Goal: Transaction & Acquisition: Download file/media

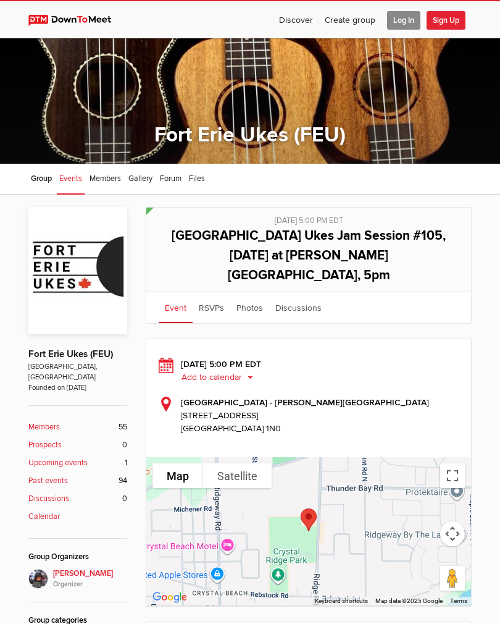
click at [418, 370] on sp-event-calendar-button "Add to calendar Outlook Apple / iCal Google Yahoo Add to calendar Add to calend…" at bounding box center [320, 376] width 278 height 13
click at [434, 396] on div "Fort Erie Public Library - Crystal Ridge Branch 89 Ridge Road South Fort Erie, …" at bounding box center [309, 415] width 300 height 39
click at [431, 396] on div "Fort Erie Public Library - Crystal Ridge Branch 89 Ridge Road South Fort Erie, …" at bounding box center [309, 415] width 300 height 39
click at [435, 396] on div "Fort Erie Public Library - Crystal Ridge Branch 89 Ridge Road South Fort Erie, …" at bounding box center [309, 415] width 300 height 39
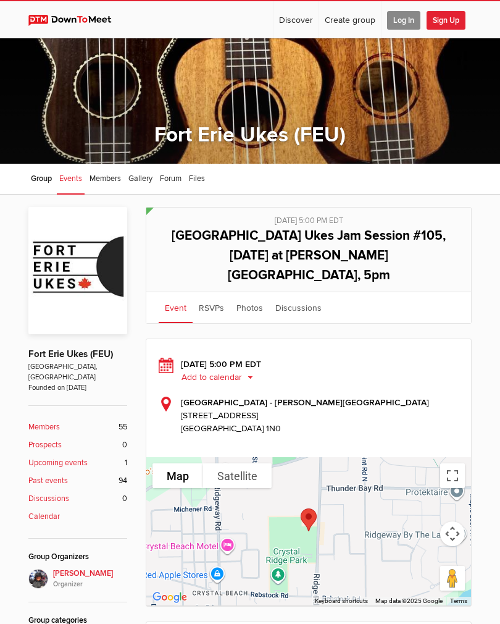
click at [433, 396] on div "Fort Erie Public Library - Crystal Ridge Branch 89 Ridge Road South Fort Erie, …" at bounding box center [309, 415] width 300 height 39
click at [432, 374] on div "Thursday, Sep 11, 2025, 5:00 PM EDT Add to calendar Outlook Apple / iCal Google…" at bounding box center [309, 395] width 300 height 77
click at [435, 371] on div "Thursday, Sep 11, 2025, 5:00 PM EDT Add to calendar Outlook Apple / iCal Google…" at bounding box center [309, 395] width 300 height 77
click at [435, 372] on div "Thursday, Sep 11, 2025, 5:00 PM EDT Add to calendar Outlook Apple / iCal Google…" at bounding box center [309, 395] width 300 height 77
click at [433, 369] on div "Thursday, Sep 11, 2025, 5:00 PM EDT Add to calendar Outlook Apple / iCal Google…" at bounding box center [309, 395] width 300 height 77
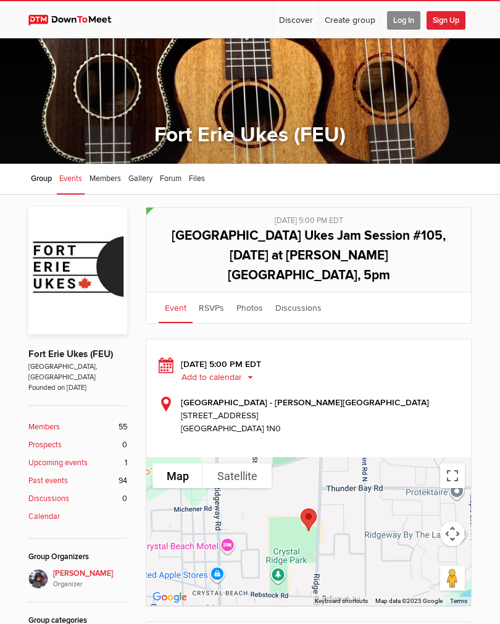
click at [435, 371] on div "Thursday, Sep 11, 2025, 5:00 PM EDT Add to calendar Outlook Apple / iCal Google…" at bounding box center [309, 395] width 300 height 77
click at [425, 396] on div "Fort Erie Public Library - Crystal Ridge Branch 89 Ridge Road South Fort Erie, …" at bounding box center [309, 415] width 300 height 39
click at [420, 396] on div "Fort Erie Public Library - Crystal Ridge Branch 89 Ridge Road South Fort Erie, …" at bounding box center [309, 415] width 300 height 39
click at [417, 396] on div "Fort Erie Public Library - Crystal Ridge Branch 89 Ridge Road South Fort Erie, …" at bounding box center [309, 415] width 300 height 39
click at [426, 396] on div "Fort Erie Public Library - Crystal Ridge Branch 89 Ridge Road South Fort Erie, …" at bounding box center [309, 415] width 300 height 39
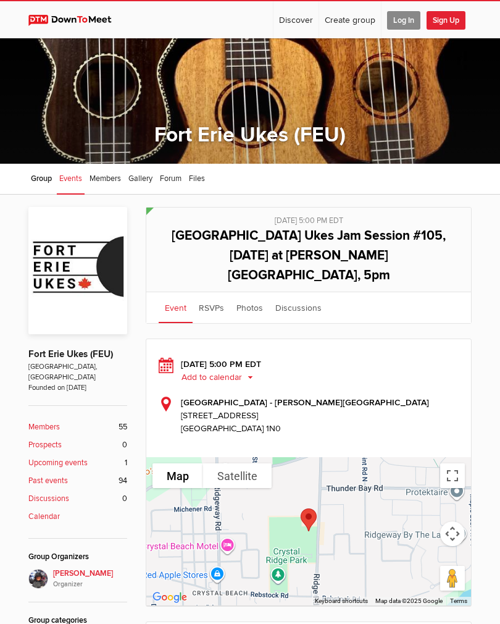
click at [424, 396] on div "Fort Erie Public Library - Crystal Ridge Branch 89 Ridge Road South Fort Erie, …" at bounding box center [309, 415] width 300 height 39
click at [419, 396] on div "Fort Erie Public Library - Crystal Ridge Branch 89 Ridge Road South Fort Erie, …" at bounding box center [309, 415] width 300 height 39
click at [416, 374] on div "Thursday, Sep 11, 2025, 5:00 PM EDT Add to calendar Outlook Apple / iCal Google…" at bounding box center [309, 395] width 300 height 77
click at [422, 374] on div "Thursday, Sep 11, 2025, 5:00 PM EDT Add to calendar Outlook Apple / iCal Google…" at bounding box center [309, 395] width 300 height 77
click at [430, 396] on div "Fort Erie Public Library - Crystal Ridge Branch 89 Ridge Road South Fort Erie, …" at bounding box center [309, 415] width 300 height 39
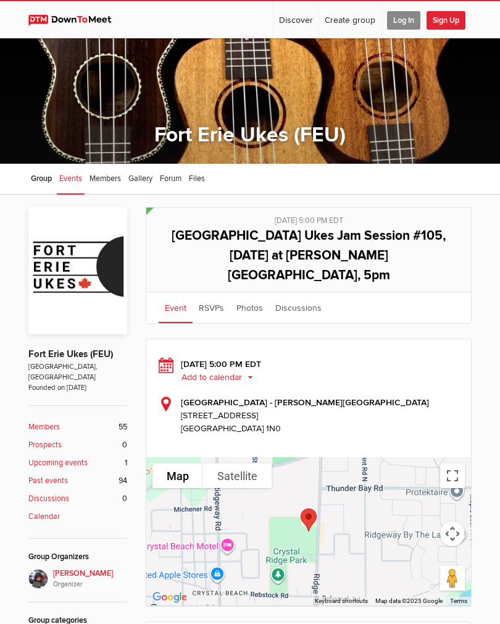
click at [415, 375] on div "Thursday, Sep 11, 2025, 5:00 PM EDT Add to calendar Outlook Apple / iCal Google…" at bounding box center [309, 395] width 300 height 77
click at [421, 373] on div "Thursday, Sep 11, 2025, 5:00 PM EDT Add to calendar Outlook Apple / iCal Google…" at bounding box center [309, 395] width 300 height 77
click at [432, 396] on div "Fort Erie Public Library - Crystal Ridge Branch 89 Ridge Road South Fort Erie, …" at bounding box center [309, 415] width 300 height 39
click at [421, 396] on div "Fort Erie Public Library - Crystal Ridge Branch 89 Ridge Road South Fort Erie, …" at bounding box center [309, 415] width 300 height 39
click at [420, 375] on div "Thursday, Sep 11, 2025, 5:00 PM EDT Add to calendar Outlook Apple / iCal Google…" at bounding box center [309, 395] width 300 height 77
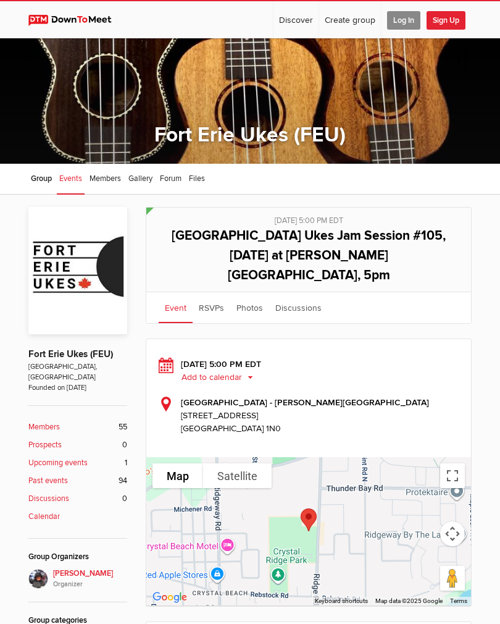
click at [416, 396] on div "Fort Erie Public Library - Crystal Ridge Branch 89 Ridge Road South Fort Erie, …" at bounding box center [309, 415] width 300 height 39
click at [412, 396] on div "Fort Erie Public Library - Crystal Ridge Branch 89 Ridge Road South Fort Erie, …" at bounding box center [309, 415] width 300 height 39
click at [415, 396] on div "Fort Erie Public Library - Crystal Ridge Branch 89 Ridge Road South Fort Erie, …" at bounding box center [309, 415] width 300 height 39
click at [415, 375] on div "Thursday, Sep 11, 2025, 5:00 PM EDT Add to calendar Outlook Apple / iCal Google…" at bounding box center [309, 395] width 300 height 77
click at [420, 396] on div "Fort Erie Public Library - Crystal Ridge Branch 89 Ridge Road South Fort Erie, …" at bounding box center [309, 415] width 300 height 39
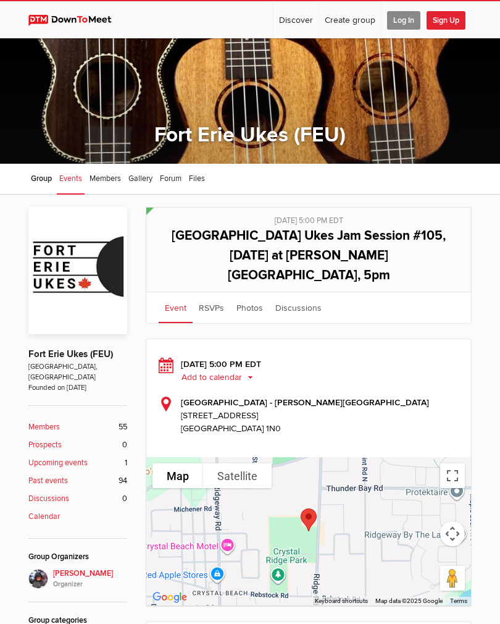
click at [415, 396] on div "Fort Erie Public Library - Crystal Ridge Branch 89 Ridge Road South Fort Erie, …" at bounding box center [309, 415] width 300 height 39
click at [424, 396] on div "Fort Erie Public Library - Crystal Ridge Branch 89 Ridge Road South Fort Erie, …" at bounding box center [309, 415] width 300 height 39
click at [426, 396] on div "Fort Erie Public Library - Crystal Ridge Branch 89 Ridge Road South Fort Erie, …" at bounding box center [309, 415] width 300 height 39
click at [424, 396] on div "Fort Erie Public Library - Crystal Ridge Branch 89 Ridge Road South Fort Erie, …" at bounding box center [309, 415] width 300 height 39
click at [422, 396] on div "Fort Erie Public Library - Crystal Ridge Branch 89 Ridge Road South Fort Erie, …" at bounding box center [309, 415] width 300 height 39
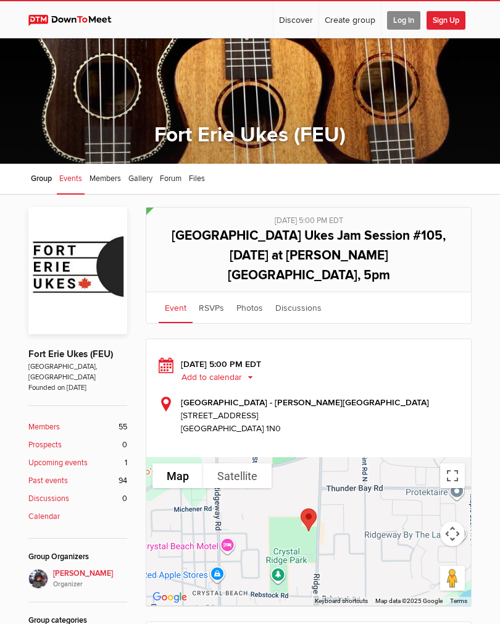
click at [424, 396] on div "Fort Erie Public Library - Crystal Ridge Branch 89 Ridge Road South Fort Erie, …" at bounding box center [309, 415] width 300 height 39
click at [425, 396] on div "Fort Erie Public Library - Crystal Ridge Branch 89 Ridge Road South Fort Erie, …" at bounding box center [309, 415] width 300 height 39
click at [424, 396] on div "Fort Erie Public Library - Crystal Ridge Branch 89 Ridge Road South Fort Erie, …" at bounding box center [309, 415] width 300 height 39
click at [409, 396] on div "Fort Erie Public Library - Crystal Ridge Branch 89 Ridge Road South Fort Erie, …" at bounding box center [309, 415] width 300 height 39
click at [415, 396] on div "Fort Erie Public Library - Crystal Ridge Branch 89 Ridge Road South Fort Erie, …" at bounding box center [309, 415] width 300 height 39
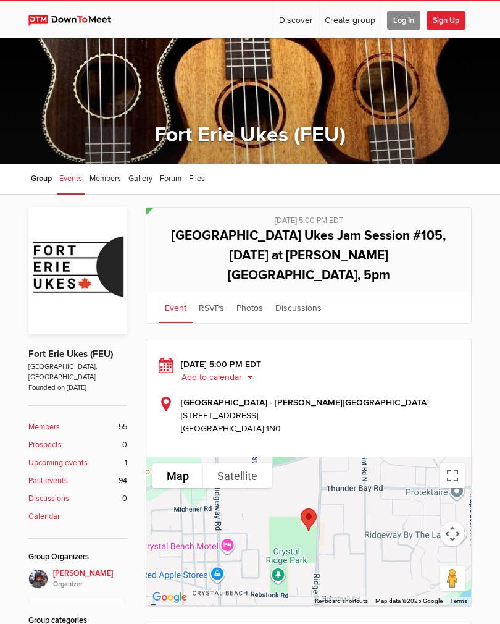
click at [432, 396] on div "Fort Erie Public Library - Crystal Ridge Branch 89 Ridge Road South Fort Erie, …" at bounding box center [309, 415] width 300 height 39
click at [421, 396] on div "Fort Erie Public Library - Crystal Ridge Branch 89 Ridge Road South Fort Erie, …" at bounding box center [309, 415] width 300 height 39
click at [422, 396] on div "Fort Erie Public Library - Crystal Ridge Branch 89 Ridge Road South Fort Erie, …" at bounding box center [309, 415] width 300 height 39
click at [425, 396] on div "Fort Erie Public Library - Crystal Ridge Branch 89 Ridge Road South Fort Erie, …" at bounding box center [309, 415] width 300 height 39
click at [420, 396] on div "Fort Erie Public Library - Crystal Ridge Branch 89 Ridge Road South Fort Erie, …" at bounding box center [309, 415] width 300 height 39
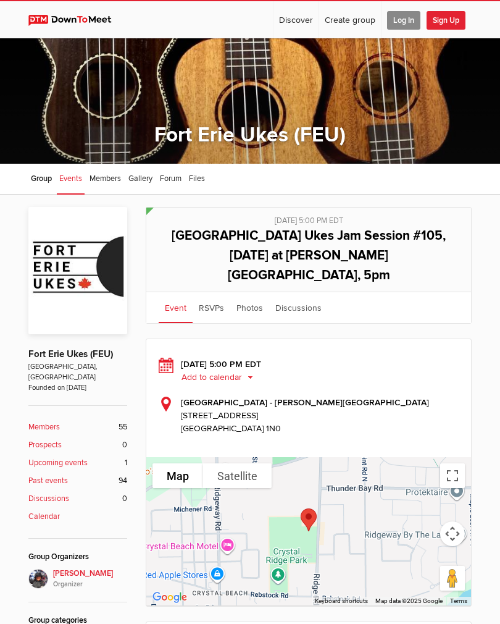
click at [420, 396] on div "Fort Erie Public Library - Crystal Ridge Branch 89 Ridge Road South Fort Erie, …" at bounding box center [309, 415] width 300 height 39
click at [421, 396] on div "Fort Erie Public Library - Crystal Ridge Branch 89 Ridge Road South Fort Erie, …" at bounding box center [309, 415] width 300 height 39
click at [417, 396] on div "Fort Erie Public Library - Crystal Ridge Branch 89 Ridge Road South Fort Erie, …" at bounding box center [309, 415] width 300 height 39
click at [432, 396] on div "Fort Erie Public Library - Crystal Ridge Branch 89 Ridge Road South Fort Erie, …" at bounding box center [309, 415] width 300 height 39
click at [427, 396] on div "Fort Erie Public Library - Crystal Ridge Branch 89 Ridge Road South Fort Erie, …" at bounding box center [309, 415] width 300 height 39
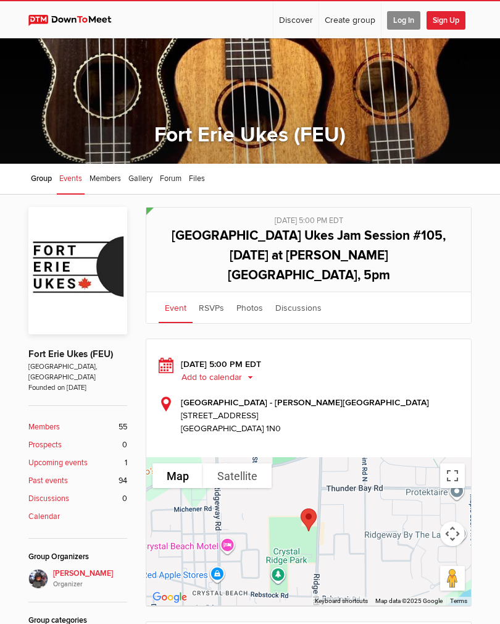
click at [417, 396] on div "Fort Erie Public Library - Crystal Ridge Branch 89 Ridge Road South Fort Erie, …" at bounding box center [309, 415] width 300 height 39
click at [424, 396] on div "Fort Erie Public Library - Crystal Ridge Branch 89 Ridge Road South Fort Erie, …" at bounding box center [309, 415] width 300 height 39
click at [425, 409] on span "[STREET_ADDRESS]" at bounding box center [320, 415] width 278 height 13
click at [430, 396] on div "Fort Erie Public Library - Crystal Ridge Branch 89 Ridge Road South Fort Erie, …" at bounding box center [309, 415] width 300 height 39
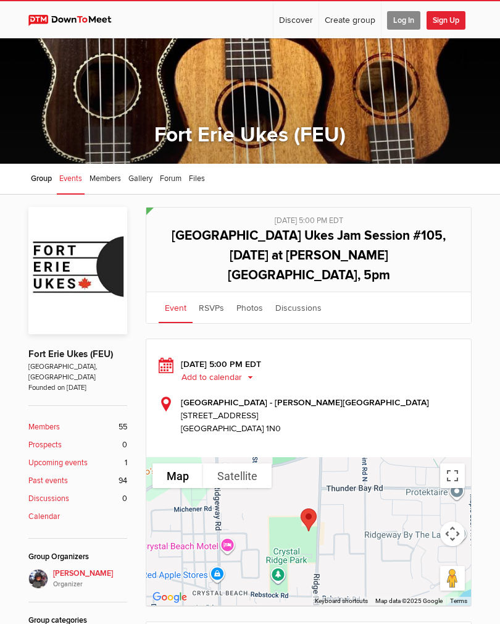
click at [427, 370] on div "Thursday, Sep 11, 2025, 5:00 PM EDT Add to calendar Outlook Apple / iCal Google…" at bounding box center [309, 395] width 300 height 77
click at [426, 372] on div "Thursday, Sep 11, 2025, 5:00 PM EDT Add to calendar Outlook Apple / iCal Google…" at bounding box center [309, 395] width 300 height 77
click at [435, 367] on div "Thursday, Sep 11, 2025, 5:00 PM EDT Add to calendar Outlook Apple / iCal Google…" at bounding box center [309, 395] width 300 height 77
click at [441, 374] on div "Thursday, Sep 11, 2025, 5:00 PM EDT Add to calendar Outlook Apple / iCal Google…" at bounding box center [309, 395] width 300 height 77
click at [429, 374] on div "Thursday, Sep 11, 2025, 5:00 PM EDT Add to calendar Outlook Apple / iCal Google…" at bounding box center [309, 395] width 300 height 77
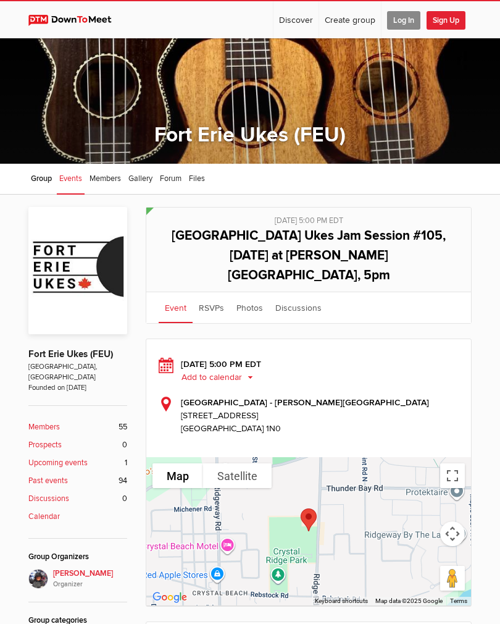
click at [426, 396] on div "Fort Erie Public Library - Crystal Ridge Branch 89 Ridge Road South Fort Erie, …" at bounding box center [309, 415] width 300 height 39
click at [424, 396] on div "Fort Erie Public Library - Crystal Ridge Branch 89 Ridge Road South Fort Erie, …" at bounding box center [309, 415] width 300 height 39
click at [416, 396] on div "Fort Erie Public Library - Crystal Ridge Branch 89 Ridge Road South Fort Erie, …" at bounding box center [309, 415] width 300 height 39
click at [432, 372] on div "Thursday, Sep 11, 2025, 5:00 PM EDT Add to calendar Outlook Apple / iCal Google…" at bounding box center [309, 395] width 300 height 77
click at [438, 396] on div "Fort Erie Public Library - Crystal Ridge Branch 89 Ridge Road South Fort Erie, …" at bounding box center [309, 415] width 300 height 39
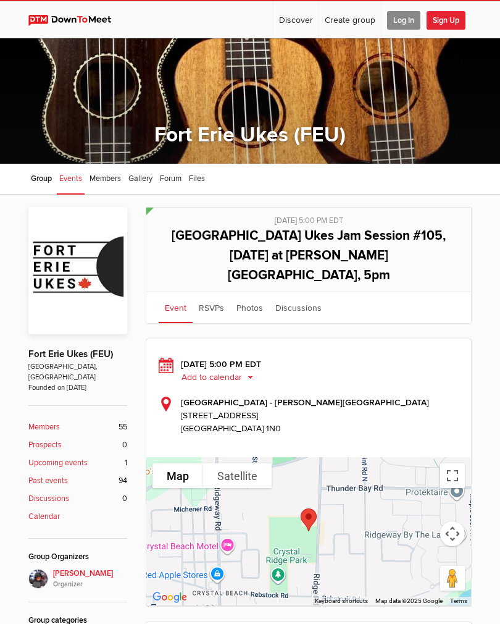
click at [435, 396] on div "Fort Erie Public Library - Crystal Ridge Branch 89 Ridge Road South Fort Erie, …" at bounding box center [309, 415] width 300 height 39
click at [426, 370] on div "Thursday, Sep 11, 2025, 5:00 PM EDT Add to calendar Outlook Apple / iCal Google…" at bounding box center [309, 395] width 300 height 77
click at [424, 369] on div "Thursday, Sep 11, 2025, 5:00 PM EDT Add to calendar Outlook Apple / iCal Google…" at bounding box center [309, 395] width 300 height 77
click at [431, 371] on div "Thursday, Sep 11, 2025, 5:00 PM EDT Add to calendar Outlook Apple / iCal Google…" at bounding box center [309, 395] width 300 height 77
click at [427, 370] on div "Thursday, Sep 11, 2025, 5:00 PM EDT Add to calendar Outlook Apple / iCal Google…" at bounding box center [309, 395] width 300 height 77
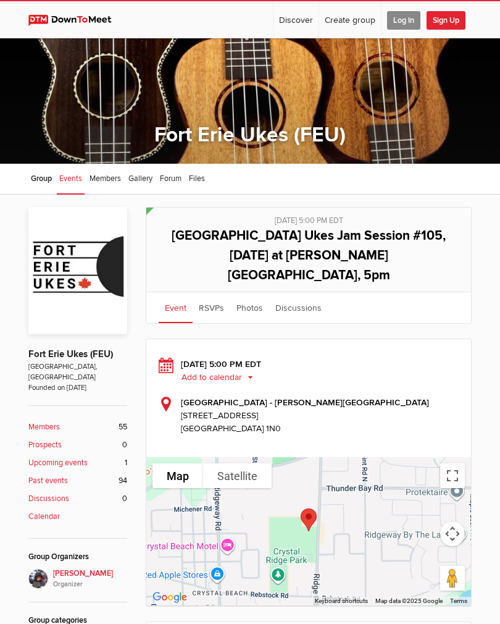
click at [433, 367] on div "Thursday, Sep 11, 2025, 5:00 PM EDT Add to calendar Outlook Apple / iCal Google…" at bounding box center [309, 395] width 300 height 77
click at [433, 369] on div "Thursday, Sep 11, 2025, 5:00 PM EDT Add to calendar Outlook Apple / iCal Google…" at bounding box center [309, 395] width 300 height 77
click at [432, 373] on div "Thursday, Sep 11, 2025, 5:00 PM EDT Add to calendar Outlook Apple / iCal Google…" at bounding box center [309, 395] width 300 height 77
click at [432, 371] on div "Thursday, Sep 11, 2025, 5:00 PM EDT Add to calendar Outlook Apple / iCal Google…" at bounding box center [309, 395] width 300 height 77
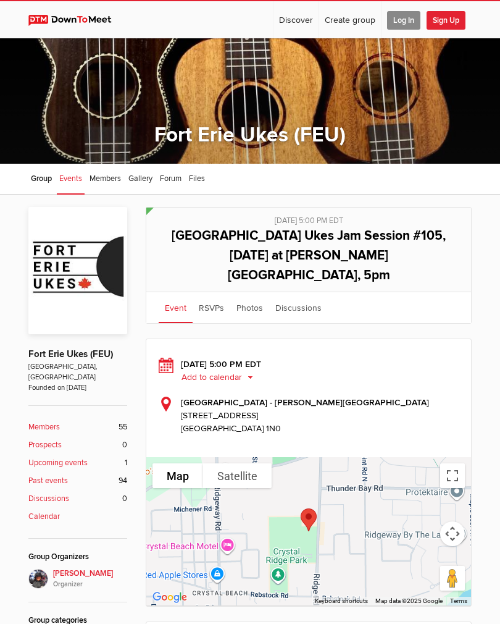
click at [424, 396] on div "Fort Erie Public Library - Crystal Ridge Branch 89 Ridge Road South Fort Erie, …" at bounding box center [309, 415] width 300 height 39
click at [430, 396] on div "Fort Erie Public Library - Crystal Ridge Branch 89 Ridge Road South Fort Erie, …" at bounding box center [309, 415] width 300 height 39
click at [412, 367] on div "Thursday, Sep 11, 2025, 5:00 PM EDT Add to calendar Outlook Apple / iCal Google…" at bounding box center [309, 395] width 300 height 77
click at [416, 367] on div "Thursday, Sep 11, 2025, 5:00 PM EDT Add to calendar Outlook Apple / iCal Google…" at bounding box center [309, 395] width 300 height 77
click at [428, 409] on span "[STREET_ADDRESS]" at bounding box center [320, 415] width 278 height 13
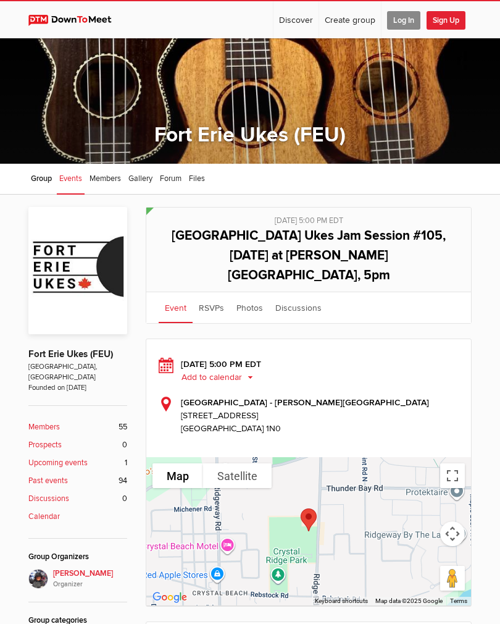
click at [432, 396] on div "Fort Erie Public Library - Crystal Ridge Branch 89 Ridge Road South Fort Erie, …" at bounding box center [309, 415] width 300 height 39
click at [433, 409] on span "[STREET_ADDRESS]" at bounding box center [320, 415] width 278 height 13
click at [429, 396] on div "Fort Erie Public Library - Crystal Ridge Branch 89 Ridge Road South Fort Erie, …" at bounding box center [309, 415] width 300 height 39
click at [430, 409] on span "[STREET_ADDRESS]" at bounding box center [320, 415] width 278 height 13
click at [425, 396] on div "Fort Erie Public Library - Crystal Ridge Branch 89 Ridge Road South Fort Erie, …" at bounding box center [309, 415] width 300 height 39
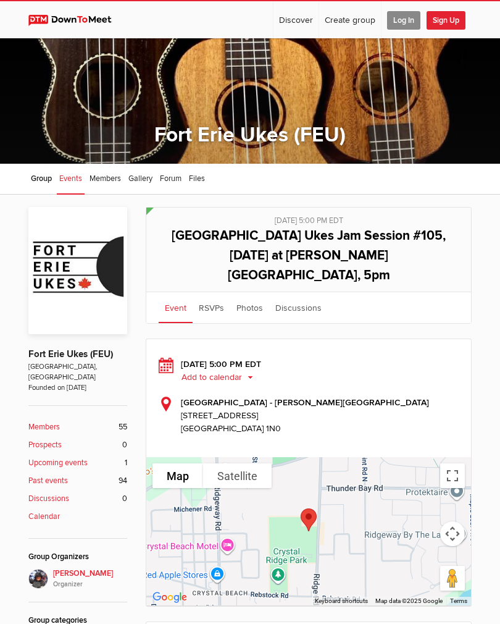
click at [424, 396] on div "Fort Erie Public Library - Crystal Ridge Branch 89 Ridge Road South Fort Erie, …" at bounding box center [309, 415] width 300 height 39
click at [428, 396] on div "Fort Erie Public Library - Crystal Ridge Branch 89 Ridge Road South Fort Erie, …" at bounding box center [309, 415] width 300 height 39
click at [432, 396] on div "Fort Erie Public Library - Crystal Ridge Branch 89 Ridge Road South Fort Erie, …" at bounding box center [309, 415] width 300 height 39
click at [435, 396] on div "Fort Erie Public Library - Crystal Ridge Branch 89 Ridge Road South Fort Erie, …" at bounding box center [309, 415] width 300 height 39
click at [429, 396] on div "Fort Erie Public Library - Crystal Ridge Branch 89 Ridge Road South Fort Erie, …" at bounding box center [309, 415] width 300 height 39
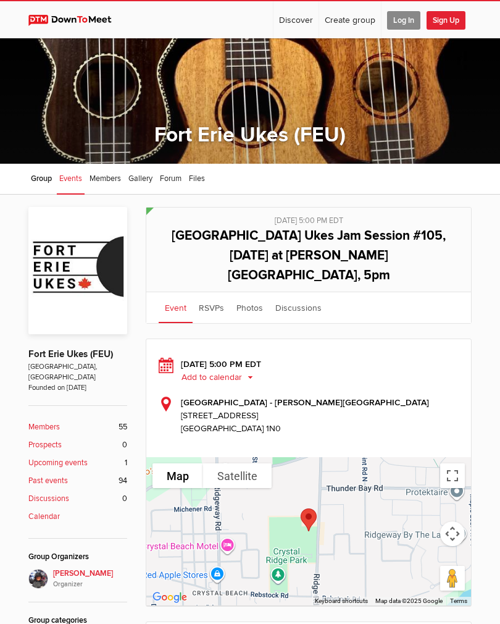
click at [430, 396] on div "Fort Erie Public Library - Crystal Ridge Branch 89 Ridge Road South Fort Erie, …" at bounding box center [309, 415] width 300 height 39
click at [427, 396] on div "Fort Erie Public Library - Crystal Ridge Branch 89 Ridge Road South Fort Erie, …" at bounding box center [309, 415] width 300 height 39
click at [429, 396] on div "Fort Erie Public Library - Crystal Ridge Branch 89 Ridge Road South Fort Erie, …" at bounding box center [309, 415] width 300 height 39
click at [429, 372] on div "Thursday, Sep 11, 2025, 5:00 PM EDT Add to calendar Outlook Apple / iCal Google…" at bounding box center [309, 395] width 300 height 77
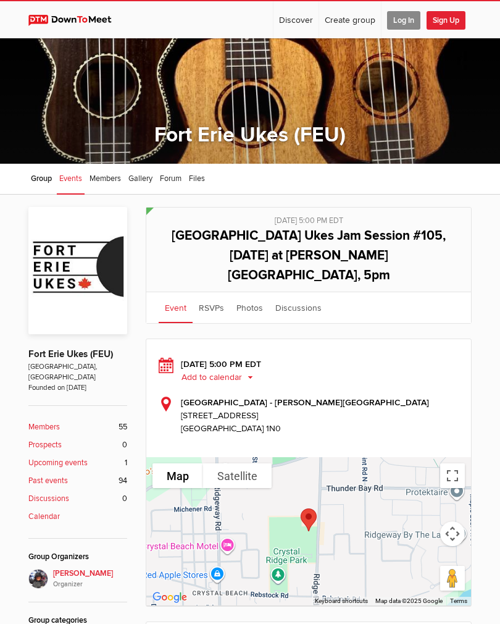
click at [429, 374] on div "Thursday, Sep 11, 2025, 5:00 PM EDT Add to calendar Outlook Apple / iCal Google…" at bounding box center [309, 395] width 300 height 77
click at [436, 369] on div "Thursday, Sep 11, 2025, 5:00 PM EDT Add to calendar Outlook Apple / iCal Google…" at bounding box center [309, 395] width 300 height 77
click at [433, 396] on div "Fort Erie Public Library - Crystal Ridge Branch 89 Ridge Road South Fort Erie, …" at bounding box center [309, 415] width 300 height 39
click at [431, 396] on div "Fort Erie Public Library - Crystal Ridge Branch 89 Ridge Road South Fort Erie, …" at bounding box center [309, 415] width 300 height 39
click at [426, 396] on div "Fort Erie Public Library - Crystal Ridge Branch 89 Ridge Road South Fort Erie, …" at bounding box center [309, 415] width 300 height 39
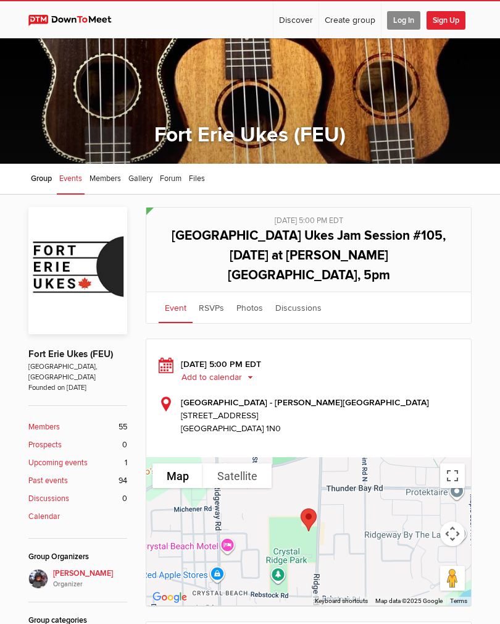
click at [420, 374] on div "Thursday, Sep 11, 2025, 5:00 PM EDT Add to calendar Outlook Apple / iCal Google…" at bounding box center [309, 395] width 300 height 77
click at [418, 374] on div "Thursday, Sep 11, 2025, 5:00 PM EDT Add to calendar Outlook Apple / iCal Google…" at bounding box center [309, 395] width 300 height 77
click at [420, 396] on div "Fort Erie Public Library - Crystal Ridge Branch 89 Ridge Road South Fort Erie, …" at bounding box center [309, 415] width 300 height 39
click at [429, 375] on div "Thursday, Sep 11, 2025, 5:00 PM EDT Add to calendar Outlook Apple / iCal Google…" at bounding box center [309, 395] width 300 height 77
click at [431, 374] on div "Thursday, Sep 11, 2025, 5:00 PM EDT Add to calendar Outlook Apple / iCal Google…" at bounding box center [309, 395] width 300 height 77
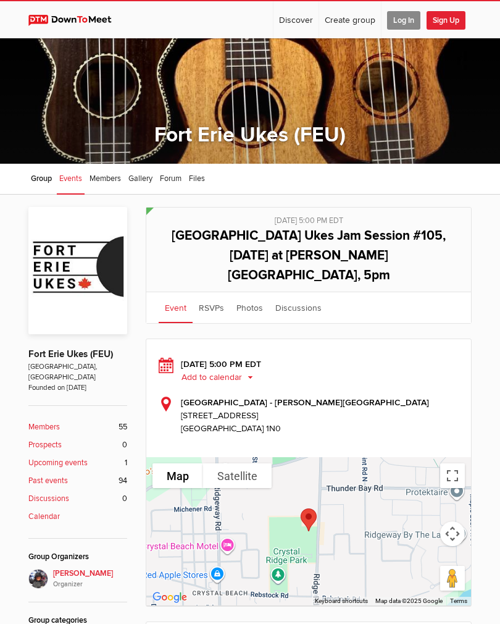
click at [424, 396] on div "Fort Erie Public Library - Crystal Ridge Branch 89 Ridge Road South Fort Erie, …" at bounding box center [309, 415] width 300 height 39
click at [418, 374] on div "Thursday, Sep 11, 2025, 5:00 PM EDT Add to calendar Outlook Apple / iCal Google…" at bounding box center [309, 395] width 300 height 77
click at [415, 396] on div "Fort Erie Public Library - Crystal Ridge Branch 89 Ridge Road South Fort Erie, …" at bounding box center [309, 415] width 300 height 39
click at [421, 396] on div "Fort Erie Public Library - Crystal Ridge Branch 89 Ridge Road South Fort Erie, …" at bounding box center [309, 415] width 300 height 39
click at [435, 396] on div "Fort Erie Public Library - Crystal Ridge Branch 89 Ridge Road South Fort Erie, …" at bounding box center [309, 415] width 300 height 39
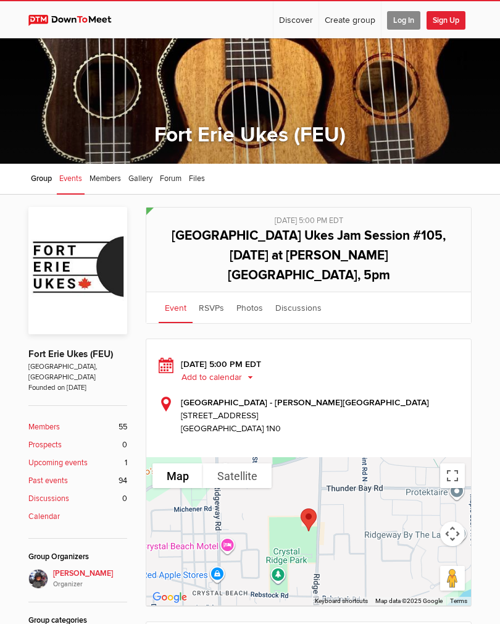
click at [449, 365] on div "Thursday, Sep 11, 2025, 5:00 PM EDT Add to calendar Outlook Apple / iCal Google…" at bounding box center [309, 395] width 300 height 77
click at [433, 374] on div "Thursday, Sep 11, 2025, 5:00 PM EDT Add to calendar Outlook Apple / iCal Google…" at bounding box center [309, 395] width 300 height 77
click at [432, 409] on span "[STREET_ADDRESS]" at bounding box center [320, 415] width 278 height 13
click at [414, 396] on div "Fort Erie Public Library - Crystal Ridge Branch 89 Ridge Road South Fort Erie, …" at bounding box center [309, 415] width 300 height 39
click at [424, 396] on div "Fort Erie Public Library - Crystal Ridge Branch 89 Ridge Road South Fort Erie, …" at bounding box center [309, 415] width 300 height 39
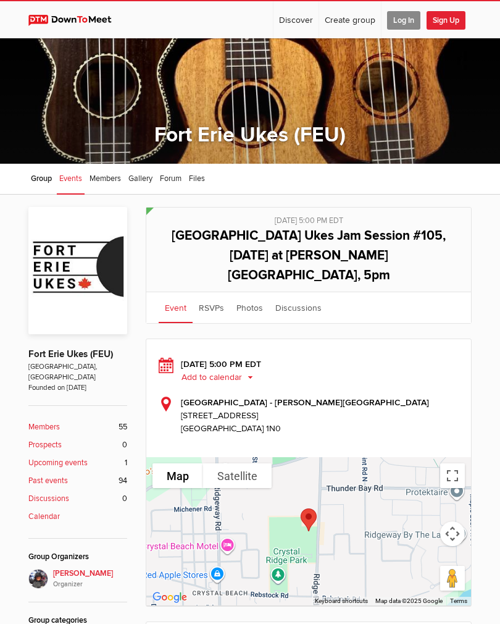
click at [418, 396] on div "Fort Erie Public Library - Crystal Ridge Branch 89 Ridge Road South Fort Erie, …" at bounding box center [309, 415] width 300 height 39
click at [427, 396] on div "Fort Erie Public Library - Crystal Ridge Branch 89 Ridge Road South Fort Erie, …" at bounding box center [309, 415] width 300 height 39
click at [420, 396] on div "Fort Erie Public Library - Crystal Ridge Branch 89 Ridge Road South Fort Erie, …" at bounding box center [309, 415] width 300 height 39
click at [425, 396] on div "Fort Erie Public Library - Crystal Ridge Branch 89 Ridge Road South Fort Erie, …" at bounding box center [309, 415] width 300 height 39
click at [432, 396] on div "Fort Erie Public Library - Crystal Ridge Branch 89 Ridge Road South Fort Erie, …" at bounding box center [309, 415] width 300 height 39
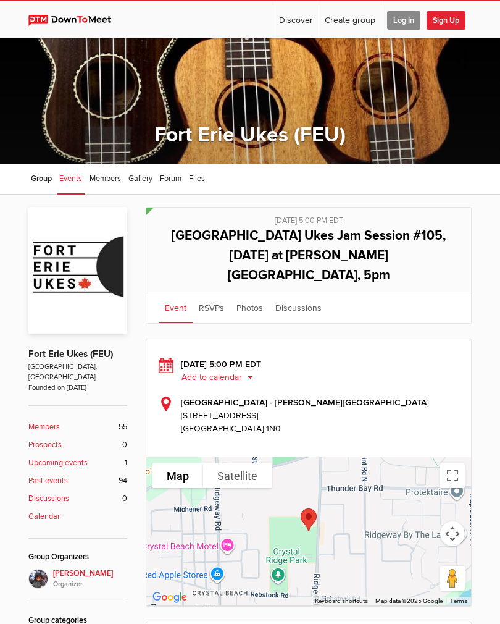
click at [433, 396] on div "Fort Erie Public Library - Crystal Ridge Branch 89 Ridge Road South Fort Erie, …" at bounding box center [309, 415] width 300 height 39
click at [434, 396] on div "Fort Erie Public Library - Crystal Ridge Branch 89 Ridge Road South Fort Erie, …" at bounding box center [309, 415] width 300 height 39
click at [421, 396] on div "Fort Erie Public Library - Crystal Ridge Branch 89 Ridge Road South Fort Erie, …" at bounding box center [309, 415] width 300 height 39
click at [425, 396] on div "Fort Erie Public Library - Crystal Ridge Branch 89 Ridge Road South Fort Erie, …" at bounding box center [309, 415] width 300 height 39
click at [421, 372] on div "Thursday, Sep 11, 2025, 5:00 PM EDT Add to calendar Outlook Apple / iCal Google…" at bounding box center [309, 395] width 300 height 77
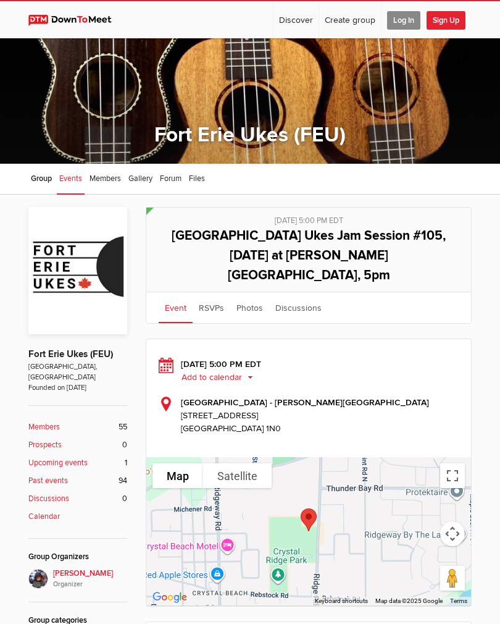
click at [432, 368] on div "Thursday, Sep 11, 2025, 5:00 PM EDT Add to calendar Outlook Apple / iCal Google…" at bounding box center [309, 395] width 300 height 77
click at [432, 372] on div "Thursday, Sep 11, 2025, 5:00 PM EDT Add to calendar Outlook Apple / iCal Google…" at bounding box center [309, 395] width 300 height 77
click at [436, 365] on div "Thursday, Sep 11, 2025, 5:00 PM EDT Add to calendar Outlook Apple / iCal Google…" at bounding box center [309, 395] width 300 height 77
click at [428, 365] on div "Thursday, Sep 11, 2025, 5:00 PM EDT Add to calendar Outlook Apple / iCal Google…" at bounding box center [309, 395] width 300 height 77
click at [434, 372] on div "Thursday, Sep 11, 2025, 5:00 PM EDT Add to calendar Outlook Apple / iCal Google…" at bounding box center [309, 395] width 300 height 77
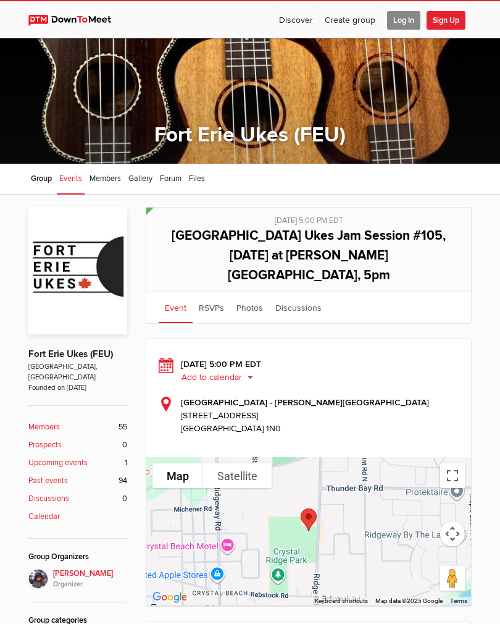
click at [428, 374] on div "Thursday, Sep 11, 2025, 5:00 PM EDT Add to calendar Outlook Apple / iCal Google…" at bounding box center [309, 395] width 300 height 77
click at [412, 371] on div "Thursday, Sep 11, 2025, 5:00 PM EDT Add to calendar Outlook Apple / iCal Google…" at bounding box center [309, 395] width 300 height 77
click at [430, 396] on div "Fort Erie Public Library - Crystal Ridge Branch 89 Ridge Road South Fort Erie, …" at bounding box center [309, 415] width 300 height 39
click at [424, 396] on div "Fort Erie Public Library - Crystal Ridge Branch 89 Ridge Road South Fort Erie, …" at bounding box center [309, 415] width 300 height 39
click at [434, 396] on div "Fort Erie Public Library - Crystal Ridge Branch 89 Ridge Road South Fort Erie, …" at bounding box center [309, 415] width 300 height 39
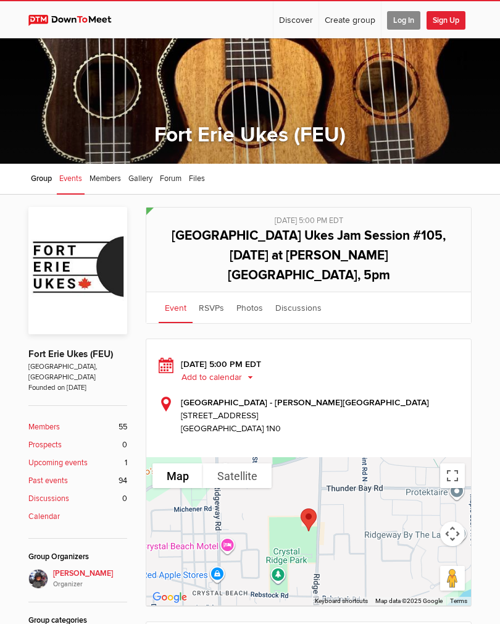
click at [430, 370] on div "Thursday, Sep 11, 2025, 5:00 PM EDT Add to calendar Outlook Apple / iCal Google…" at bounding box center [309, 395] width 300 height 77
click at [420, 366] on div "Thursday, Sep 11, 2025, 5:00 PM EDT Add to calendar Outlook Apple / iCal Google…" at bounding box center [309, 395] width 300 height 77
click at [437, 374] on div "Thursday, Sep 11, 2025, 5:00 PM EDT Add to calendar Outlook Apple / iCal Google…" at bounding box center [309, 395] width 300 height 77
click at [436, 396] on div "Fort Erie Public Library - Crystal Ridge Branch 89 Ridge Road South Fort Erie, …" at bounding box center [309, 415] width 300 height 39
click at [411, 374] on div "Thursday, Sep 11, 2025, 5:00 PM EDT Add to calendar Outlook Apple / iCal Google…" at bounding box center [309, 395] width 300 height 77
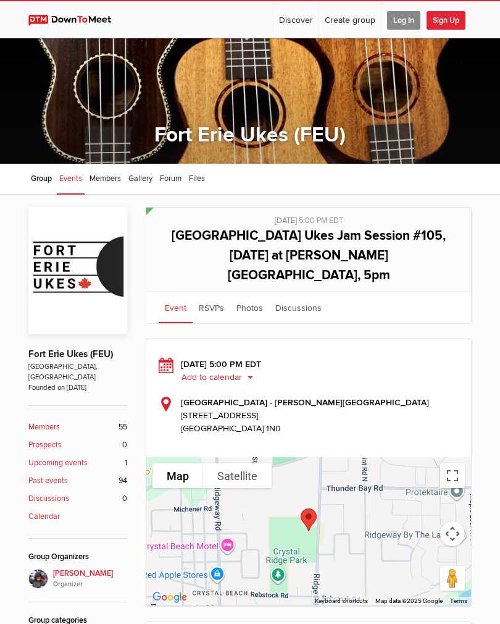
click at [428, 374] on div "Thursday, Sep 11, 2025, 5:00 PM EDT Add to calendar Outlook Apple / iCal Google…" at bounding box center [309, 395] width 300 height 77
click at [415, 396] on div "Fort Erie Public Library - Crystal Ridge Branch 89 Ridge Road South Fort Erie, …" at bounding box center [309, 415] width 300 height 39
click at [422, 365] on div "Thursday, Sep 11, 2025, 5:00 PM EDT Add to calendar Outlook Apple / iCal Google…" at bounding box center [309, 395] width 300 height 77
click at [427, 396] on div "Fort Erie Public Library - Crystal Ridge Branch 89 Ridge Road South Fort Erie, …" at bounding box center [309, 415] width 300 height 39
click at [424, 396] on div "Fort Erie Public Library - Crystal Ridge Branch 89 Ridge Road South Fort Erie, …" at bounding box center [309, 415] width 300 height 39
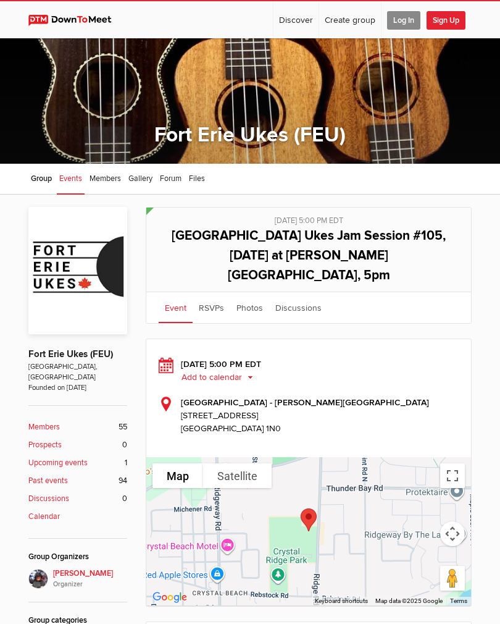
click at [422, 396] on div "Fort Erie Public Library - Crystal Ridge Branch 89 Ridge Road South Fort Erie, …" at bounding box center [309, 415] width 300 height 39
click at [422, 372] on div "Thursday, Sep 11, 2025, 5:00 PM EDT Add to calendar Outlook Apple / iCal Google…" at bounding box center [309, 395] width 300 height 77
click at [422, 365] on div "Thursday, Sep 11, 2025, 5:00 PM EDT Add to calendar Outlook Apple / iCal Google…" at bounding box center [309, 395] width 300 height 77
click at [417, 396] on div "Fort Erie Public Library - Crystal Ridge Branch 89 Ridge Road South Fort Erie, …" at bounding box center [309, 415] width 300 height 39
click at [431, 396] on div "Fort Erie Public Library - Crystal Ridge Branch 89 Ridge Road South Fort Erie, …" at bounding box center [309, 415] width 300 height 39
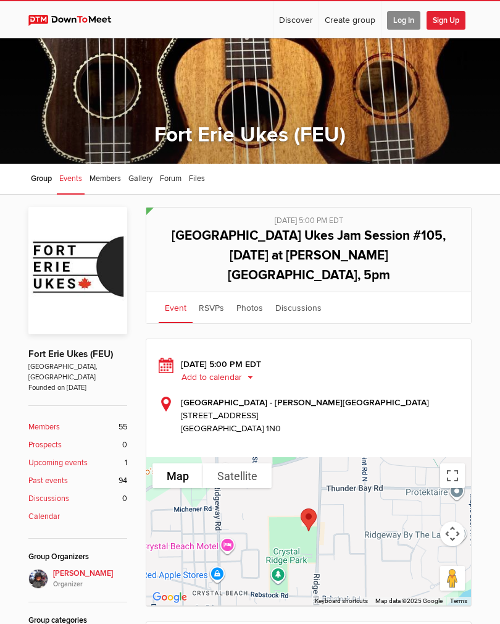
click at [417, 396] on div "Fort Erie Public Library - Crystal Ridge Branch 89 Ridge Road South Fort Erie, …" at bounding box center [309, 415] width 300 height 39
click at [430, 396] on div "Fort Erie Public Library - Crystal Ridge Branch 89 Ridge Road South Fort Erie, …" at bounding box center [309, 415] width 300 height 39
click at [419, 396] on div "Fort Erie Public Library - Crystal Ridge Branch 89 Ridge Road South Fort Erie, …" at bounding box center [309, 415] width 300 height 39
click at [423, 409] on span "[STREET_ADDRESS]" at bounding box center [320, 415] width 278 height 13
click at [420, 396] on div "Fort Erie Public Library - Crystal Ridge Branch 89 Ridge Road South Fort Erie, …" at bounding box center [309, 415] width 300 height 39
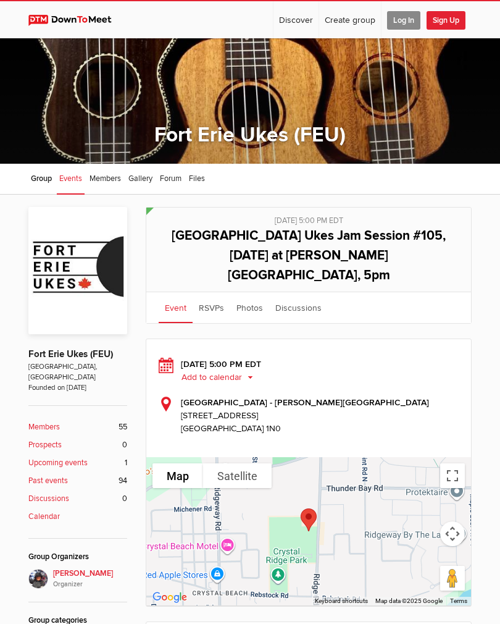
click at [432, 396] on div "Fort Erie Public Library - Crystal Ridge Branch 89 Ridge Road South Fort Erie, …" at bounding box center [309, 415] width 300 height 39
click at [429, 396] on div "Fort Erie Public Library - Crystal Ridge Branch 89 Ridge Road South Fort Erie, …" at bounding box center [309, 415] width 300 height 39
click at [415, 396] on div "Fort Erie Public Library - Crystal Ridge Branch 89 Ridge Road South Fort Erie, …" at bounding box center [309, 415] width 300 height 39
click at [360, 243] on span "[GEOGRAPHIC_DATA] Ukes Jam Session #105, [DATE] at [PERSON_NAME][GEOGRAPHIC_DAT…" at bounding box center [309, 255] width 274 height 55
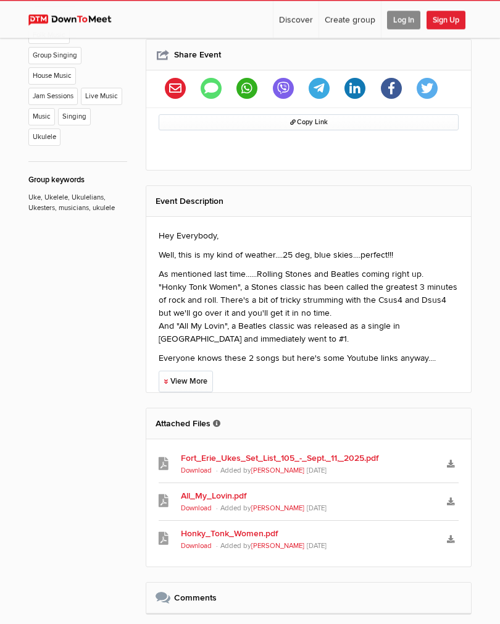
scroll to position [683, 0]
click at [282, 451] on link "Fort_Erie_Ukes_Set_List_105_-_Sept._11,_2025.pdf" at bounding box center [308, 457] width 255 height 13
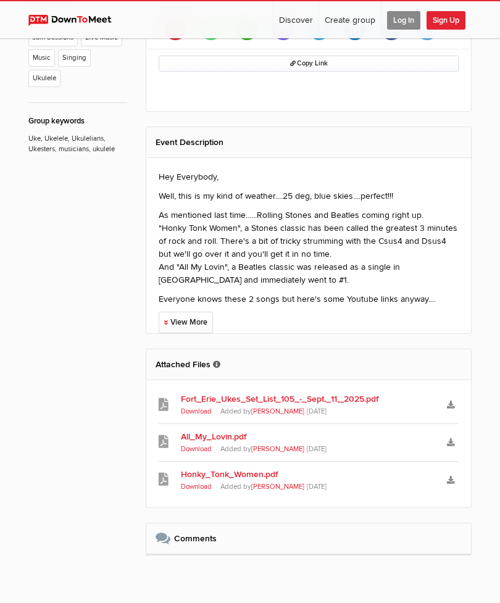
scroll to position [742, 0]
click at [329, 392] on link "Fort_Erie_Ukes_Set_List_105_-_Sept._11,_2025.pdf" at bounding box center [308, 398] width 255 height 13
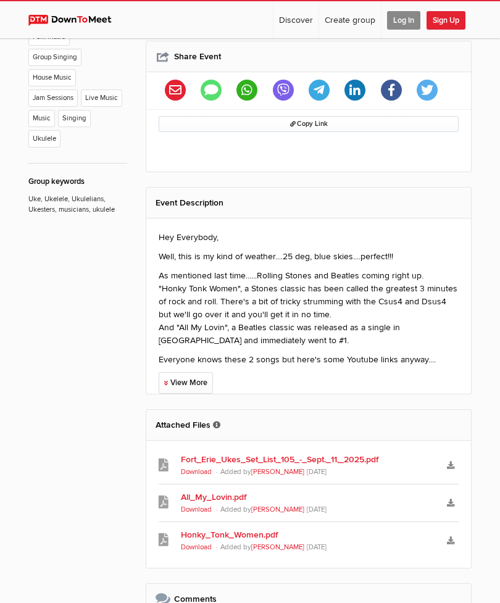
scroll to position [677, 0]
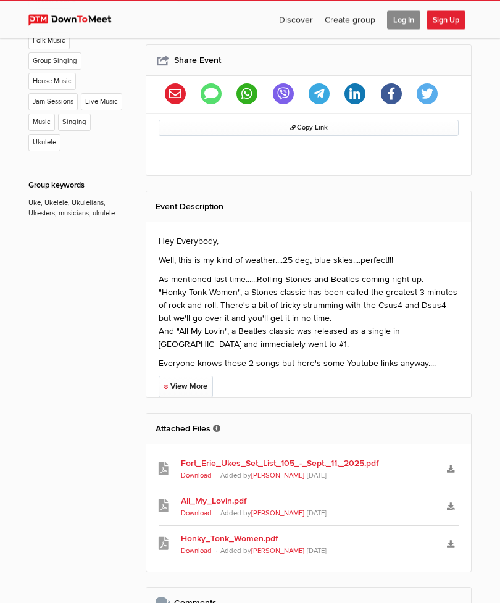
click at [304, 457] on link "Fort_Erie_Ukes_Set_List_105_-_Sept._11,_2025.pdf" at bounding box center [308, 463] width 255 height 13
